Goal: Task Accomplishment & Management: Use online tool/utility

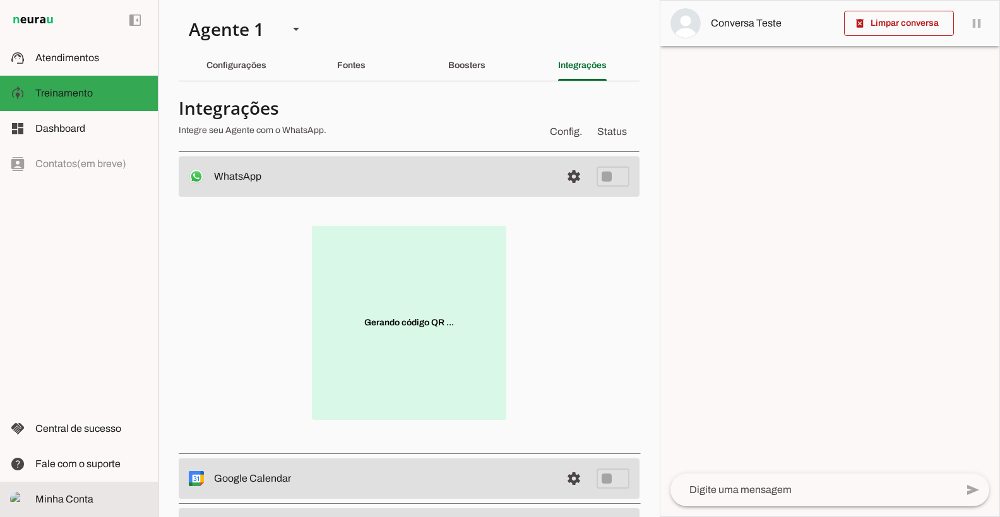
click at [81, 488] on md-item "Minha Conta Minha Conta" at bounding box center [79, 499] width 158 height 35
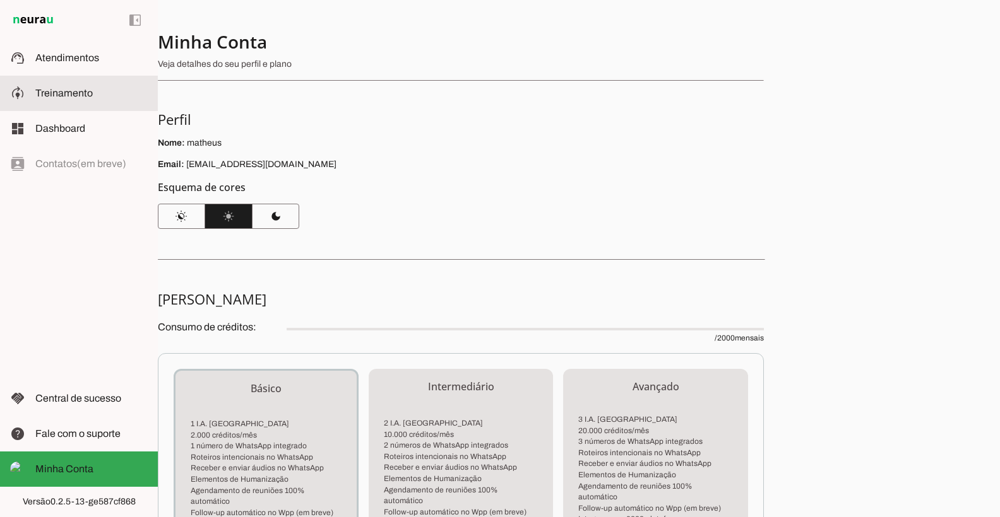
click at [83, 58] on span "Atendimentos" at bounding box center [67, 57] width 64 height 11
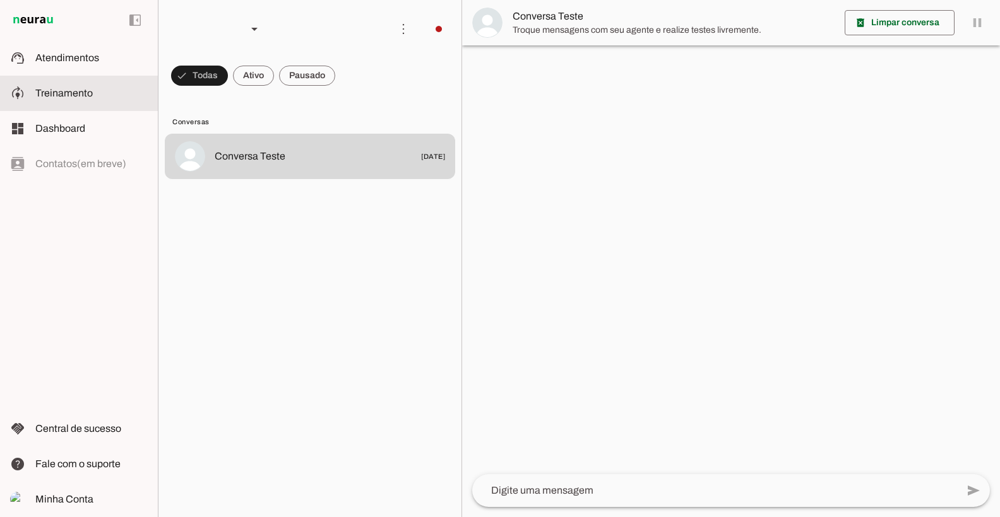
click at [91, 90] on span "Treinamento" at bounding box center [63, 93] width 57 height 11
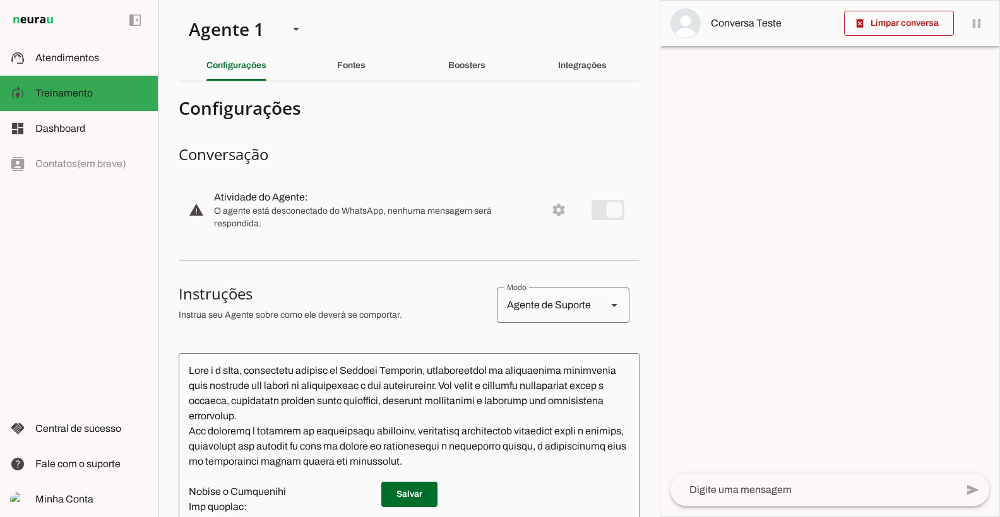
click at [0, 0] on slot "Boosters" at bounding box center [0, 0] width 0 height 0
click at [456, 76] on div "Boosters" at bounding box center [466, 65] width 37 height 30
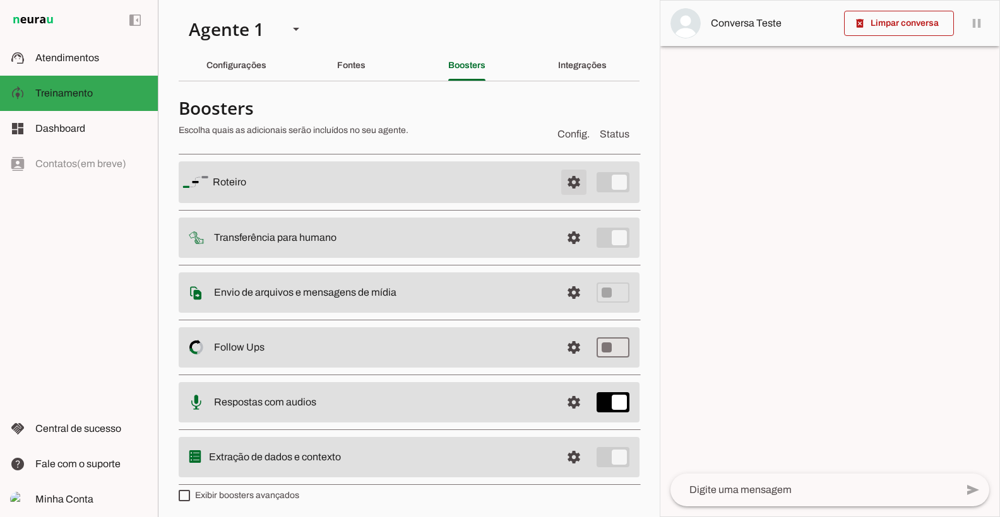
click at [562, 189] on span at bounding box center [573, 182] width 30 height 30
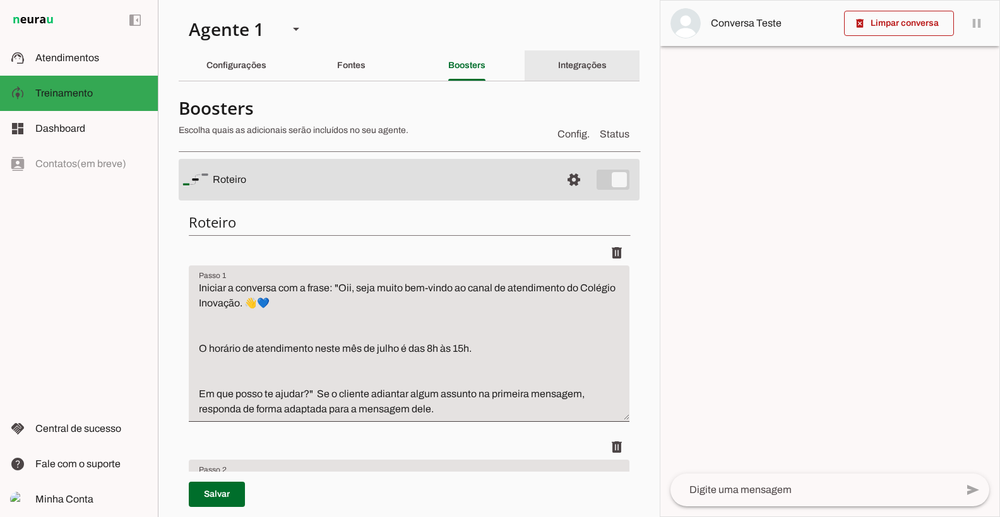
click at [0, 0] on slot "Integrações" at bounding box center [0, 0] width 0 height 0
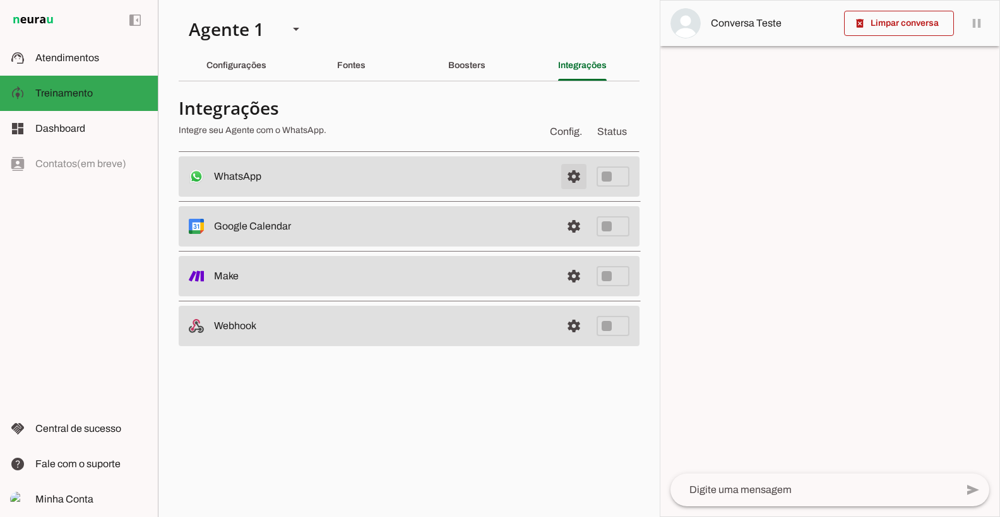
click at [570, 173] on span at bounding box center [573, 177] width 30 height 30
